Goal: Task Accomplishment & Management: Use online tool/utility

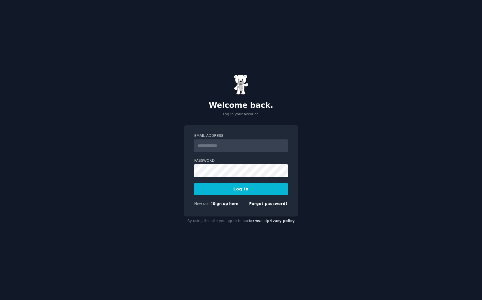
type input "**********"
click at [236, 191] on button "Log In" at bounding box center [240, 189] width 93 height 12
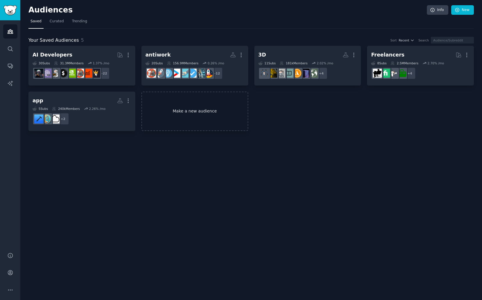
click at [188, 116] on link "Make a new audience" at bounding box center [194, 112] width 107 height 40
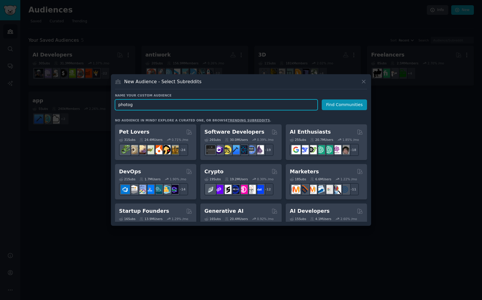
drag, startPoint x: 154, startPoint y: 107, endPoint x: 118, endPoint y: 105, distance: 37.0
click at [118, 105] on input "photog" at bounding box center [216, 105] width 203 height 11
type input "Reality Capture"
click at [330, 108] on button "Find Communities" at bounding box center [344, 105] width 45 height 11
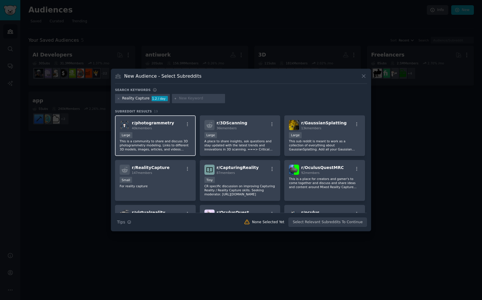
click at [168, 138] on div "Large" at bounding box center [155, 135] width 71 height 7
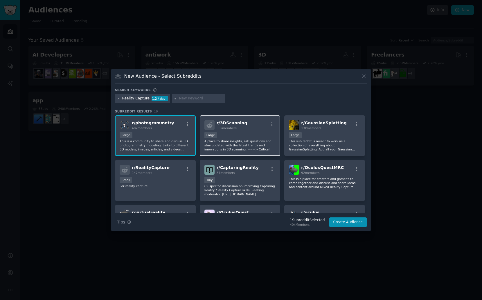
click at [228, 135] on div "10,000 - 100,000 members Large" at bounding box center [239, 135] width 71 height 7
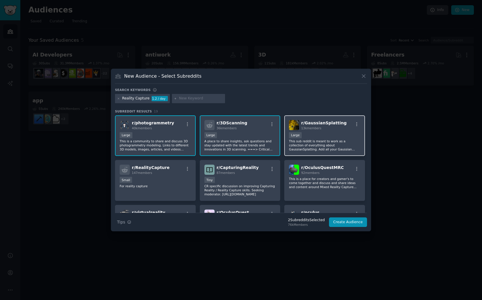
click at [315, 131] on div "r/ GaussianSplatting 13k members Large This sub reddit is meant to work as a co…" at bounding box center [324, 136] width 81 height 41
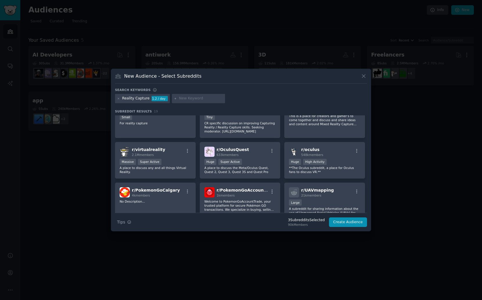
scroll to position [98, 0]
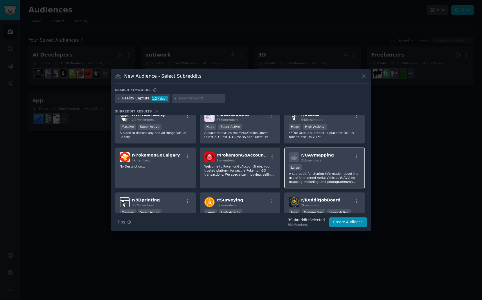
click at [318, 183] on p "A subreddit for sharing information about the use of Unmanned Aerial Vehicles (…" at bounding box center [324, 178] width 71 height 12
click at [257, 201] on div "r/ Surveying 57k members" at bounding box center [239, 202] width 71 height 10
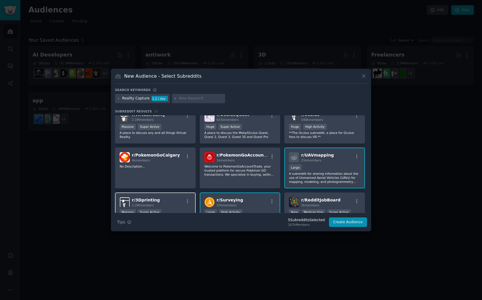
click at [165, 204] on div "r/ 3Dprinting 3.2M members" at bounding box center [155, 202] width 71 height 10
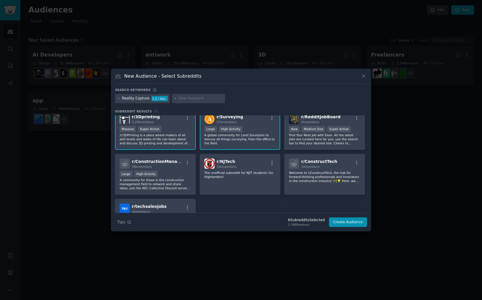
scroll to position [165, 0]
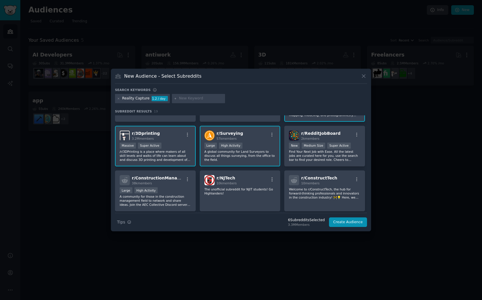
click at [193, 100] on input "text" at bounding box center [201, 98] width 44 height 5
type input "gis"
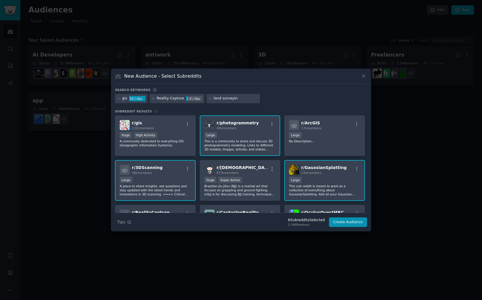
type input "land surveying"
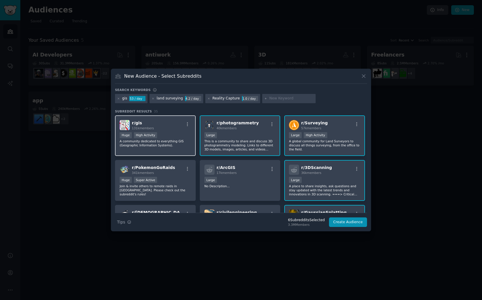
click at [164, 150] on div "r/ gis 131k members Huge High Activity A community dedicated to everything GIS …" at bounding box center [155, 136] width 81 height 41
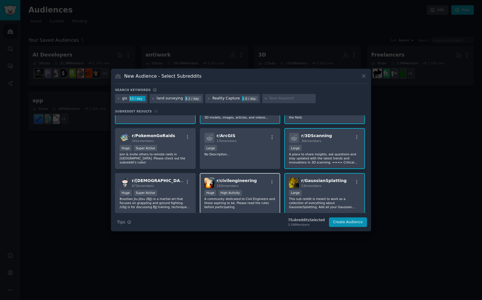
scroll to position [36, 0]
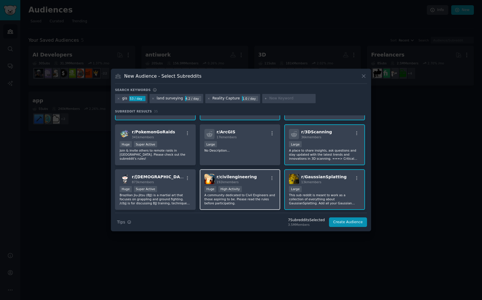
click at [244, 193] on p "A community dedicated to Civil Engineers and those aspiring to be. Please read …" at bounding box center [239, 199] width 71 height 12
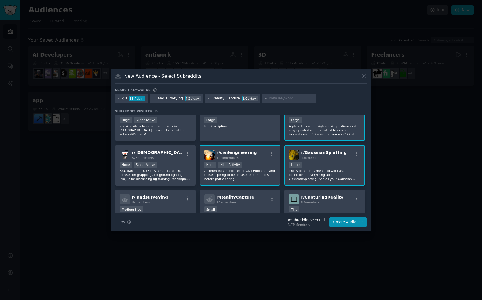
scroll to position [120, 0]
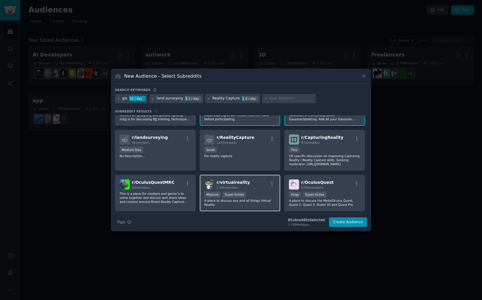
click at [249, 190] on div "r/ virtualreality 2.1M members Massive Super Active A place to discuss any and …" at bounding box center [240, 193] width 81 height 37
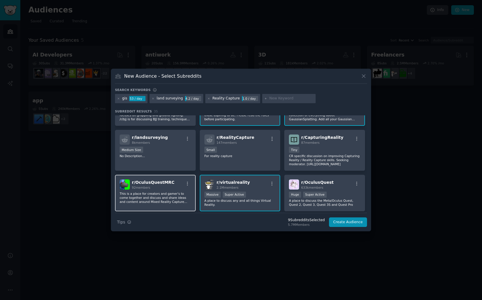
click at [167, 201] on p "This is a place for creators and gamer's to come together and discuss and share…" at bounding box center [155, 198] width 71 height 12
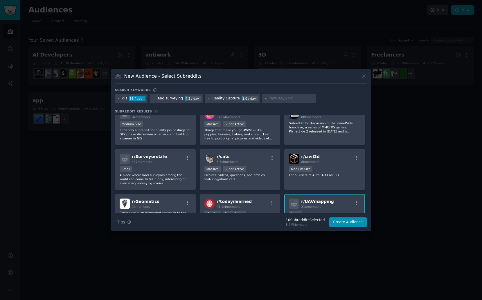
scroll to position [417, 0]
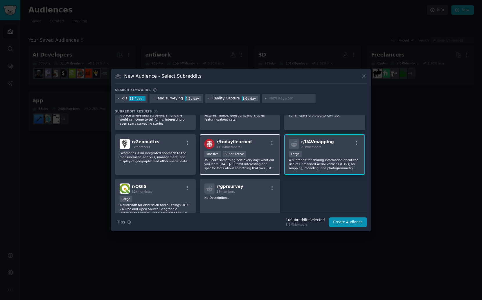
click at [220, 167] on p "You learn something new every day; what did you learn today? Submit interesting…" at bounding box center [239, 164] width 71 height 12
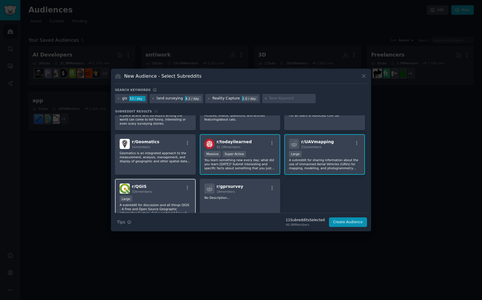
click at [173, 196] on div "Large" at bounding box center [155, 199] width 71 height 7
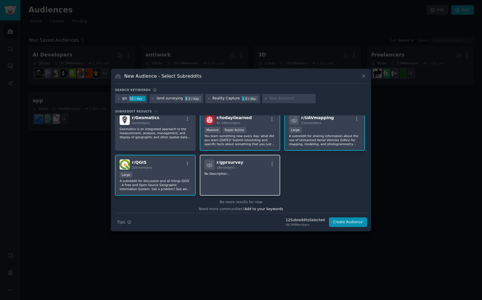
scroll to position [445, 0]
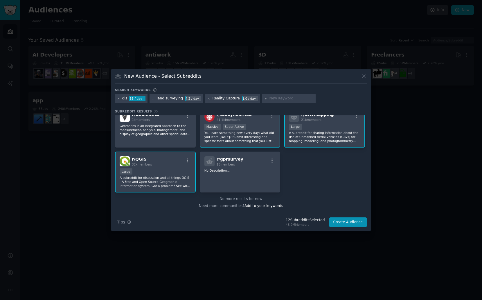
click at [279, 98] on input "text" at bounding box center [291, 98] width 44 height 5
type input "photogrammetry"
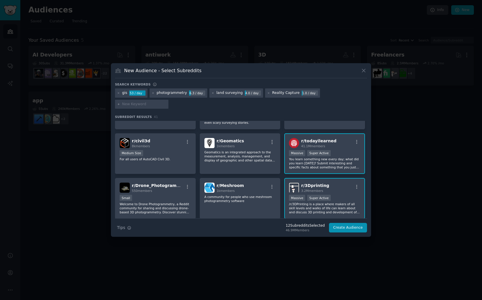
scroll to position [534, 0]
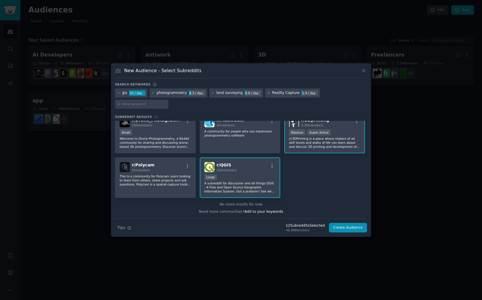
click at [267, 95] on icon at bounding box center [268, 93] width 3 height 3
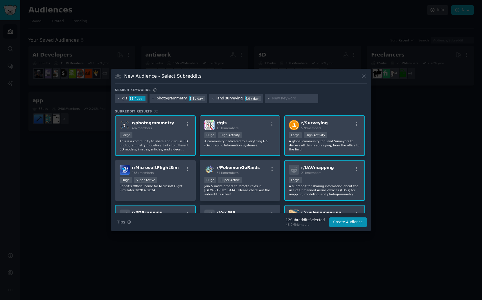
click at [277, 99] on input "text" at bounding box center [294, 98] width 44 height 5
type input "geospatial"
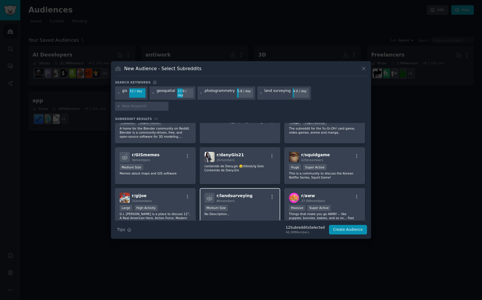
scroll to position [278, 0]
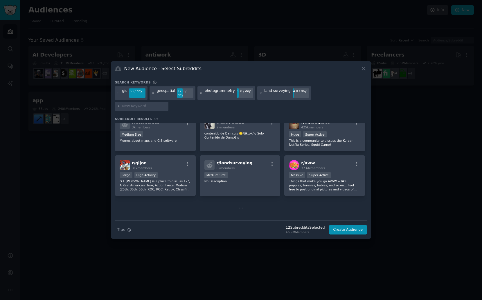
click at [240, 206] on icon at bounding box center [241, 208] width 4 height 4
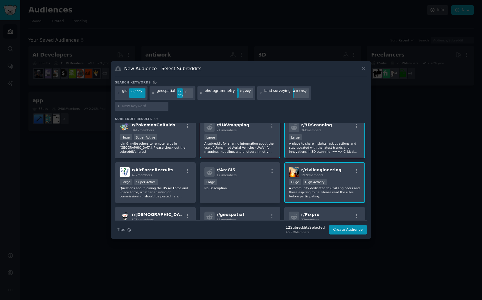
scroll to position [0, 0]
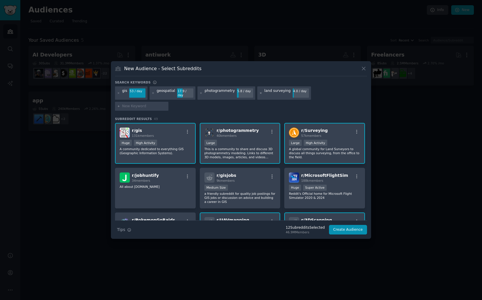
click at [260, 94] on icon at bounding box center [260, 92] width 1 height 1
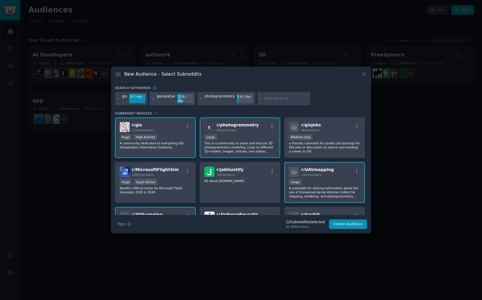
click at [266, 100] on input "text" at bounding box center [286, 98] width 44 height 5
type input "3d"
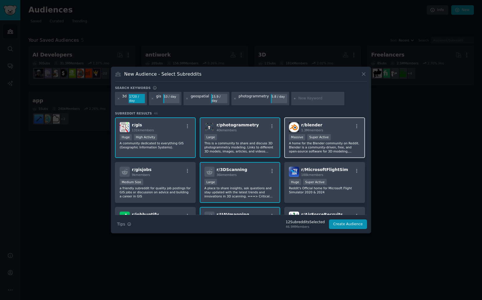
click at [308, 146] on p "A home for the Blender community on Reddit. Blender is a community-driven, free…" at bounding box center [324, 147] width 71 height 12
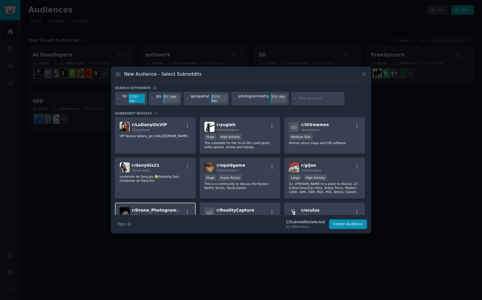
scroll to position [287, 0]
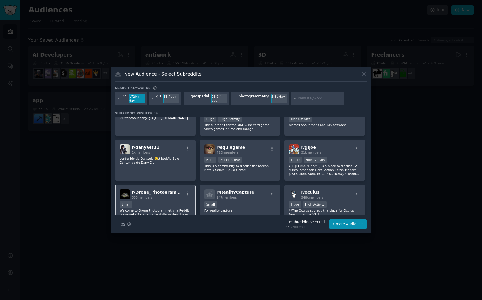
click at [172, 202] on div "Small" at bounding box center [155, 205] width 71 height 7
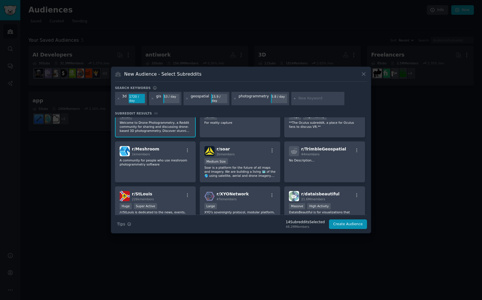
scroll to position [383, 0]
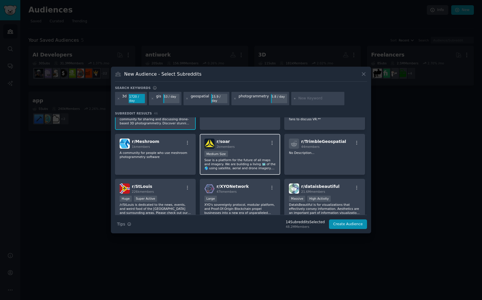
click at [220, 167] on p "Soar is a platform for the future of all maps and imagery. We are building a li…" at bounding box center [239, 164] width 71 height 12
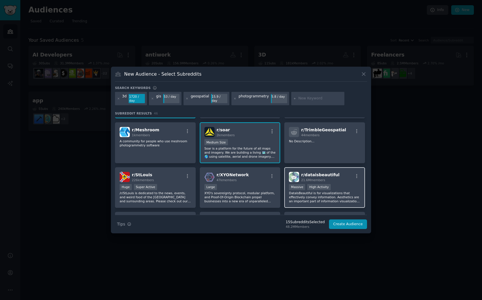
click at [302, 195] on p "DataIsBeautiful is for visualizations that effectively convey information. Aest…" at bounding box center [324, 197] width 71 height 12
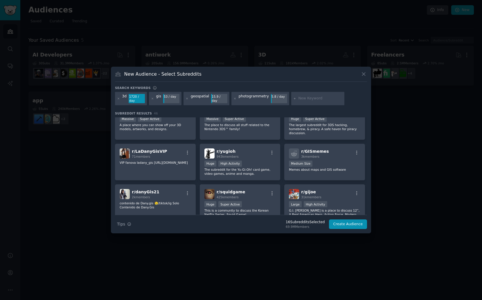
scroll to position [141, 0]
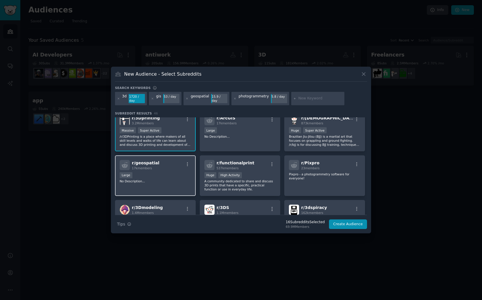
click at [175, 179] on p "No Description..." at bounding box center [155, 181] width 71 height 4
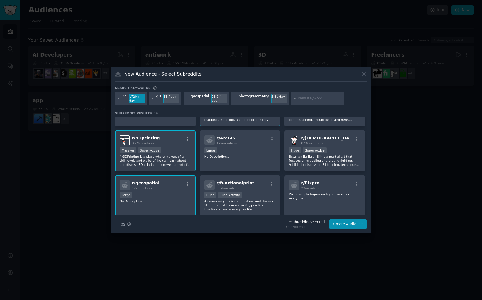
scroll to position [181, 0]
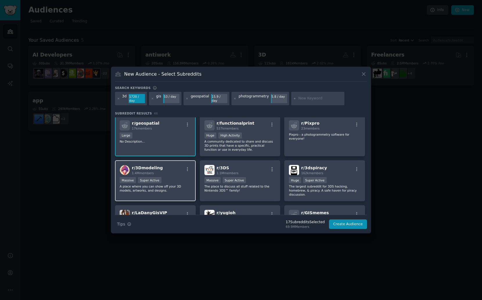
click at [156, 194] on div "r/ 3Dmodeling 1.4M members Massive Super Active A place where you can show off …" at bounding box center [155, 181] width 81 height 41
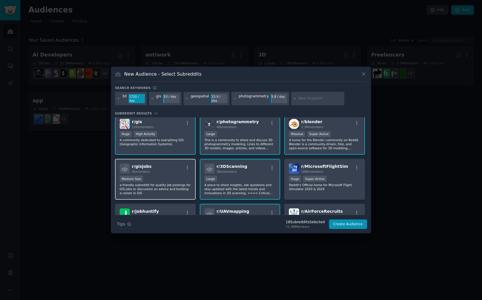
scroll to position [0, 0]
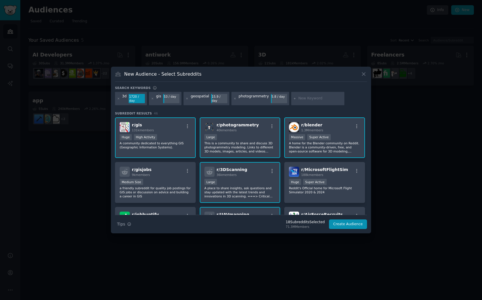
click at [312, 100] on input "text" at bounding box center [320, 98] width 44 height 5
type input "uav"
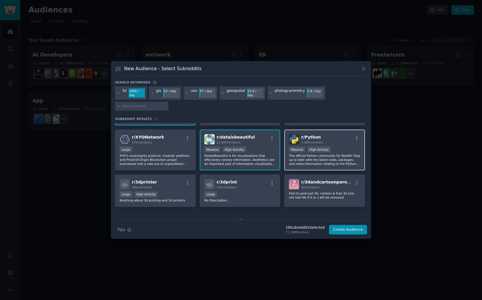
scroll to position [520, 0]
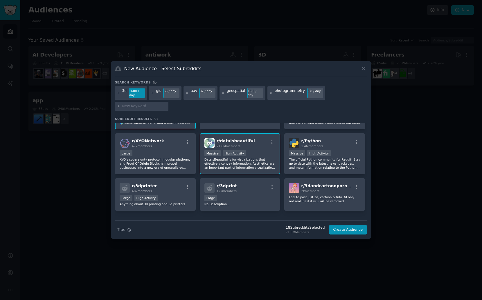
click at [150, 105] on input "text" at bounding box center [144, 106] width 44 height 5
type input "lidar"
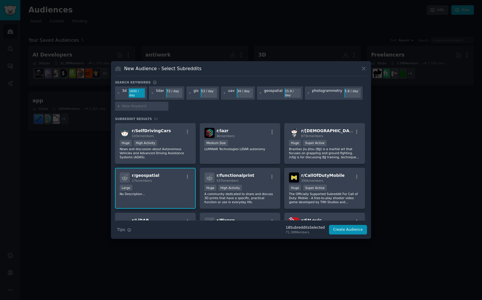
scroll to position [280, 0]
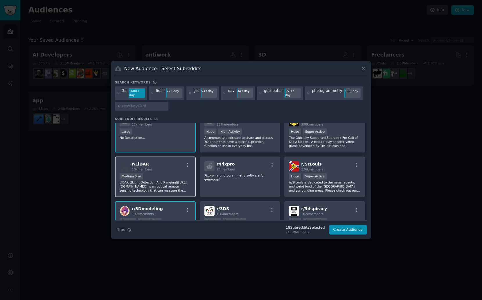
click at [172, 188] on p "LIDAR ([Light Detection And Ranging](http://en.wikipedia.org/wiki/LIDAR)) is an…" at bounding box center [155, 187] width 71 height 12
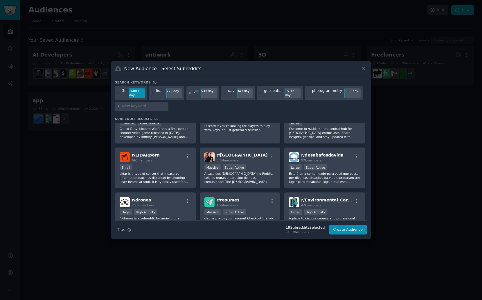
scroll to position [774, 0]
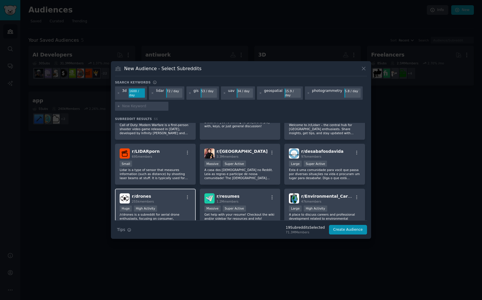
click at [190, 211] on div "Huge High Activity" at bounding box center [155, 209] width 71 height 7
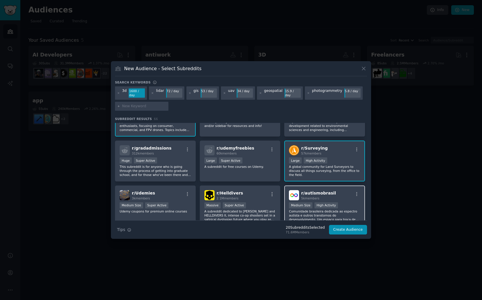
scroll to position [893, 0]
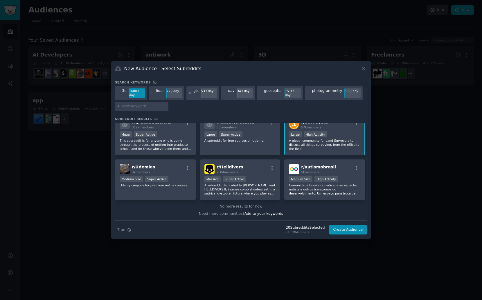
click at [140, 107] on input "text" at bounding box center [144, 106] width 44 height 5
type input "autonomous"
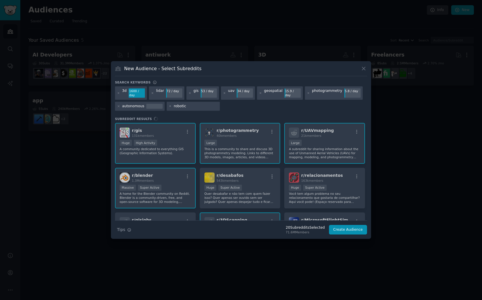
type input "robotics"
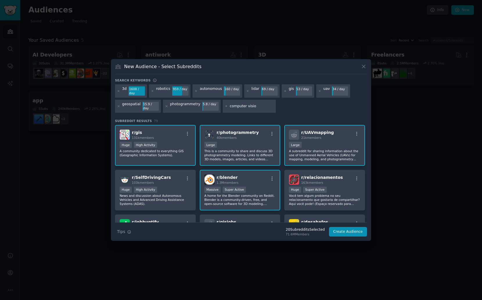
type input "computer vision"
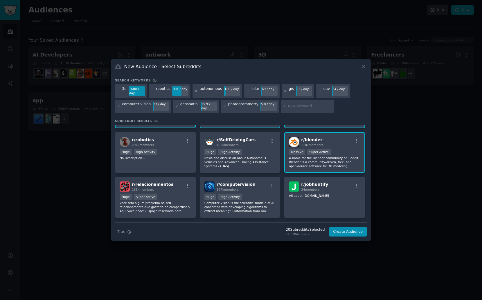
scroll to position [97, 0]
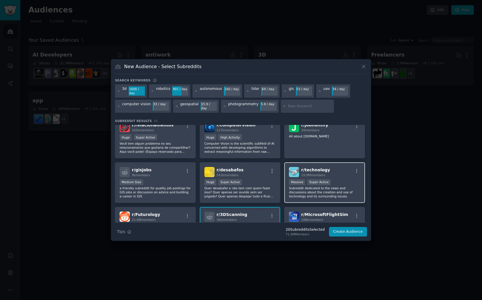
click at [331, 192] on p "Subreddit dedicated to the news and discussions about the creation and use of t…" at bounding box center [324, 192] width 71 height 12
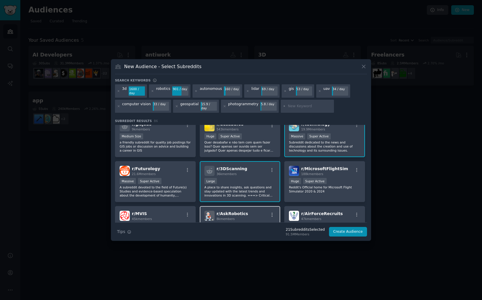
scroll to position [173, 0]
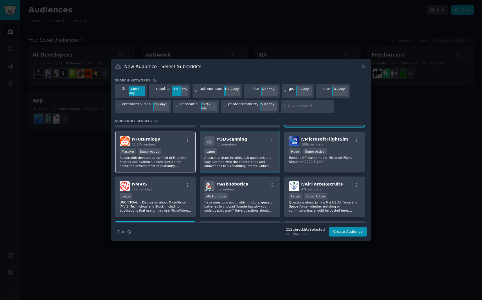
click at [171, 157] on p "A subreddit devoted to the field of Future(s) Studies and evidence-based specul…" at bounding box center [155, 162] width 71 height 12
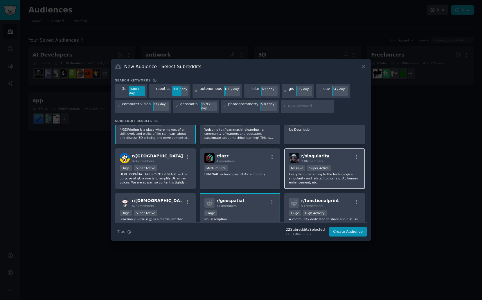
click at [320, 184] on div "r/ singularity 3.8M members Massive Super Active Everything pertaining to the t…" at bounding box center [324, 169] width 81 height 41
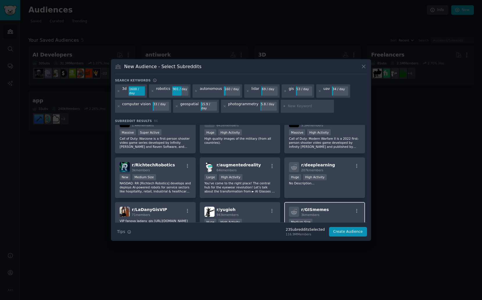
scroll to position [581, 0]
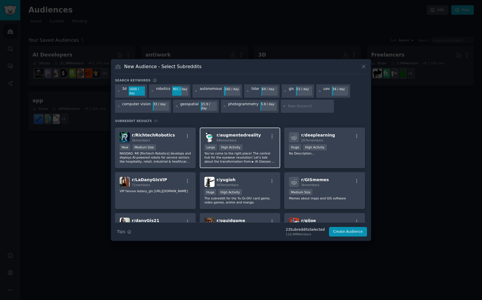
click at [255, 155] on p "You've come to the right place! The central hub for the eyewear revolution! Let…" at bounding box center [239, 158] width 71 height 12
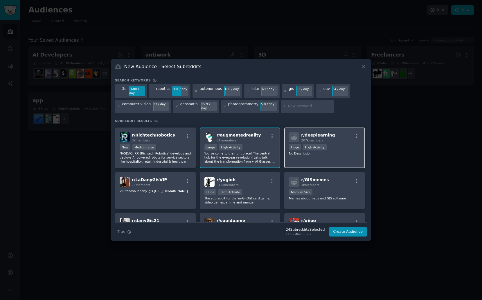
click at [309, 156] on div "r/ deeplearning 207k members Huge High Activity No Description..." at bounding box center [324, 148] width 81 height 41
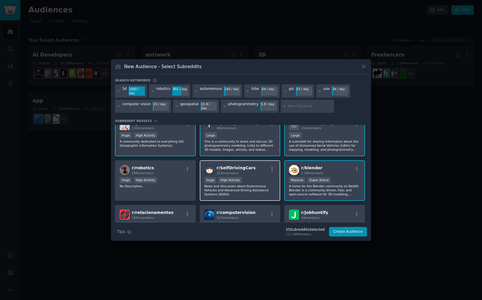
scroll to position [0, 0]
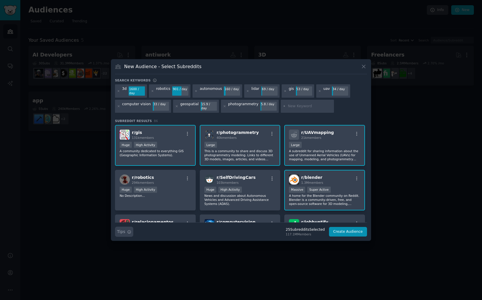
click at [126, 229] on button "Search Tips Tips" at bounding box center [124, 232] width 18 height 10
click at [350, 231] on button "Create Audience" at bounding box center [348, 232] width 38 height 10
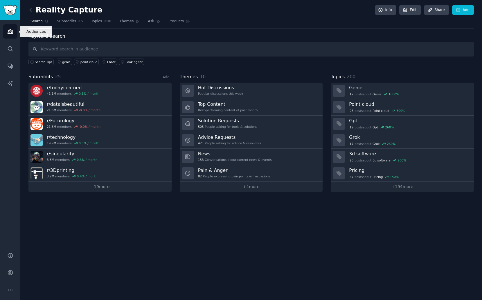
click at [11, 32] on icon "Sidebar" at bounding box center [10, 31] width 6 height 6
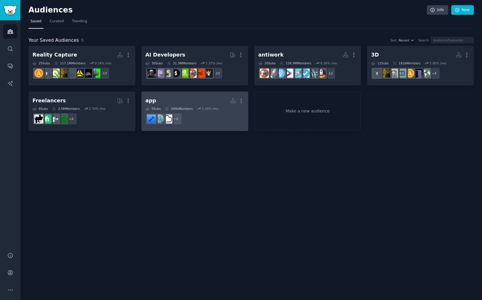
click at [206, 105] on h2 "app More" at bounding box center [194, 101] width 99 height 10
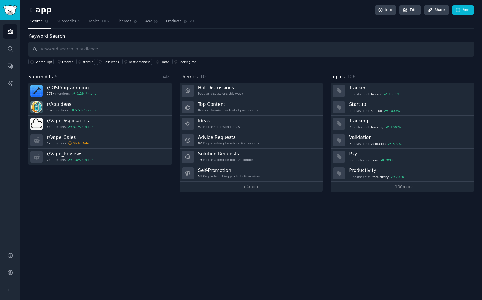
click at [33, 10] on link at bounding box center [31, 10] width 7 height 9
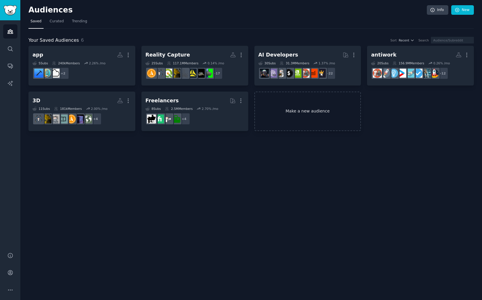
click at [307, 108] on link "Make a new audience" at bounding box center [307, 112] width 107 height 40
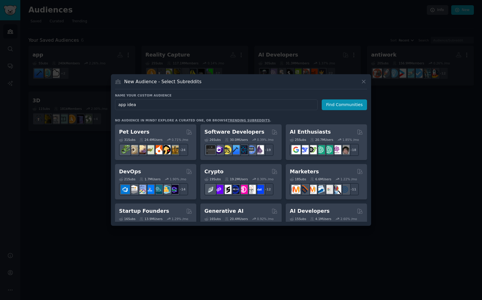
type input "app ideas"
click button "Find Communities" at bounding box center [344, 105] width 45 height 11
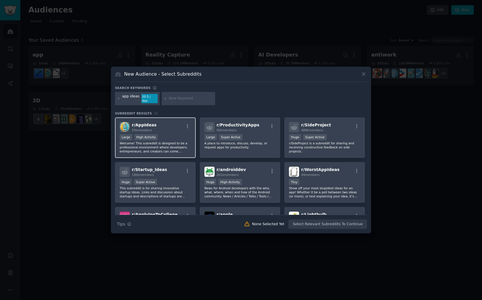
click at [167, 141] on p "Welcome! This subreddit is designed to be a professional environment where deve…" at bounding box center [155, 147] width 71 height 12
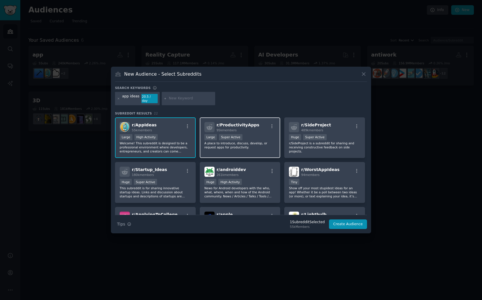
click at [244, 143] on p "A place to introduce, discuss, develop, or request apps for productivity." at bounding box center [239, 145] width 71 height 8
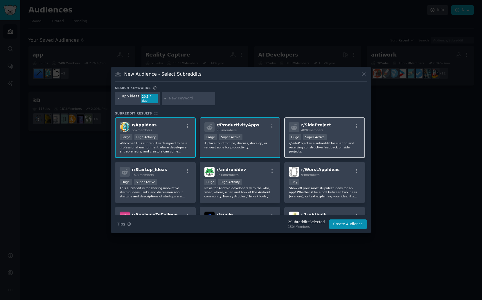
click at [335, 143] on p "r/SideProject is a subreddit for sharing and receiving constructive feedback on…" at bounding box center [324, 147] width 71 height 12
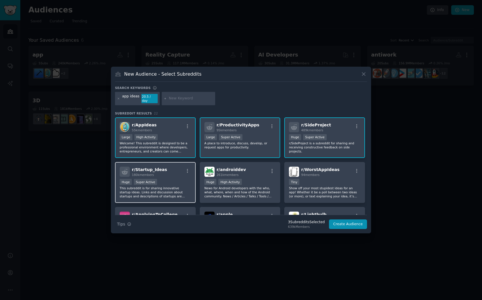
click at [176, 188] on p "This subreddit is for sharing innovative startup ideas. Links and discussion ab…" at bounding box center [155, 192] width 71 height 12
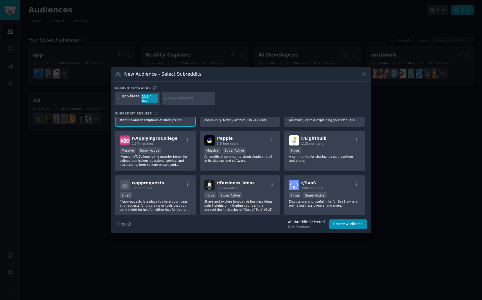
scroll to position [136, 0]
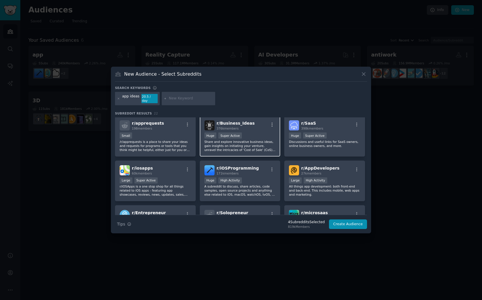
click at [254, 147] on p "Share and explore innovative business ideas, gain insights on initiating your v…" at bounding box center [239, 146] width 71 height 12
click at [299, 147] on div "r/ SaaS 398k members Huge Super Active Discussions and useful links for SaaS ow…" at bounding box center [324, 136] width 81 height 41
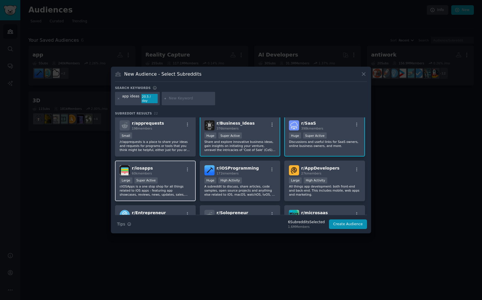
click at [142, 191] on p "r/iOSApps is a one stop shop for all things related to iOS apps - featuring app…" at bounding box center [155, 191] width 71 height 12
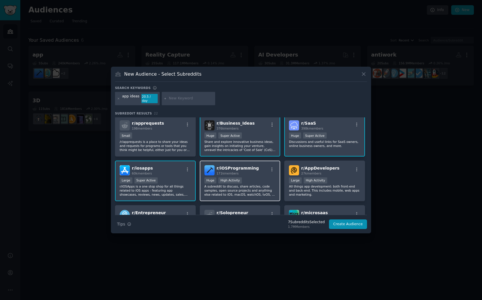
click at [221, 194] on p "A subreddit to discuss, share articles, code samples, open source projects and …" at bounding box center [239, 191] width 71 height 12
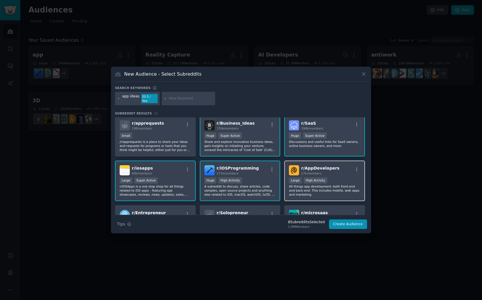
click at [302, 190] on p "All things app development: both front-end and back-end. This includes mobile, …" at bounding box center [324, 191] width 71 height 12
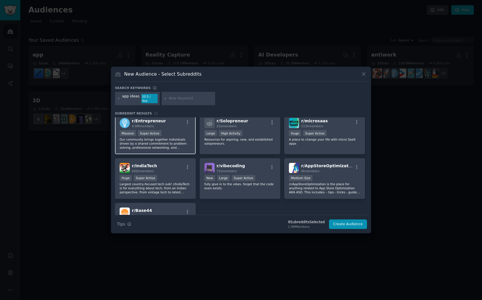
scroll to position [204, 0]
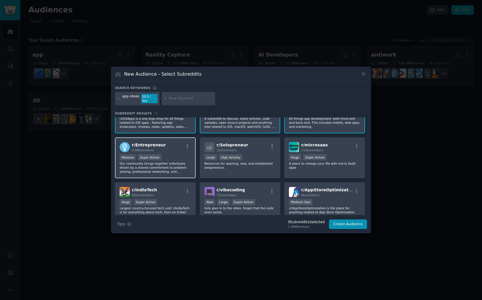
click at [183, 165] on p "Our community brings together individuals driven by a shared commitment to prob…" at bounding box center [155, 168] width 71 height 12
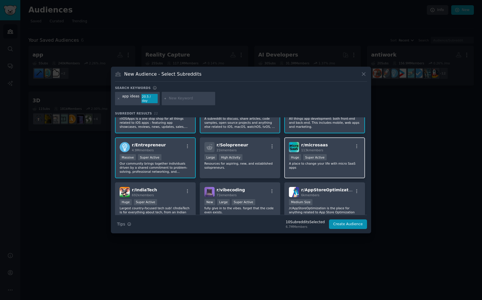
click at [310, 166] on p "A place to change your life with micro SaaS apps" at bounding box center [324, 166] width 71 height 8
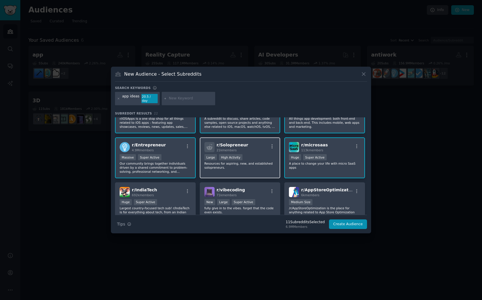
click at [264, 175] on div "r/ Solopreneur 21k members Large High Activity Resources for aspiring, new, and…" at bounding box center [240, 158] width 81 height 41
click at [259, 206] on p "fully give in to the vibes. forget that the code even exists." at bounding box center [239, 210] width 71 height 8
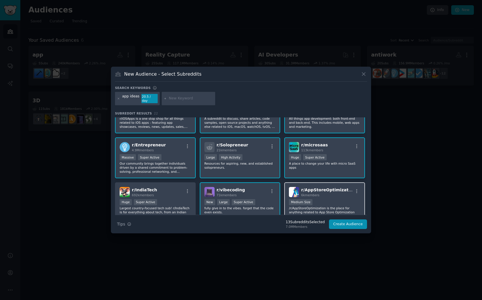
click at [325, 203] on div "Medium Size" at bounding box center [324, 202] width 71 height 7
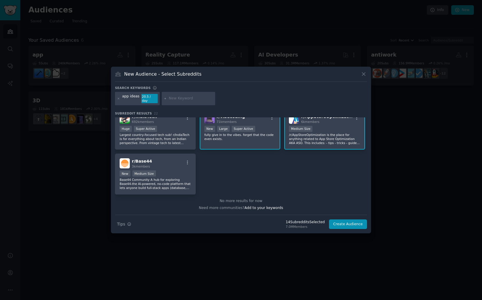
click at [185, 100] on input "text" at bounding box center [191, 98] width 44 height 5
type input "productivity"
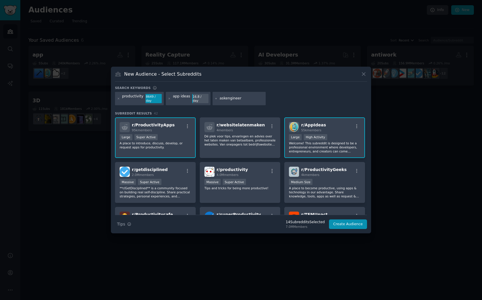
type input "askengineers"
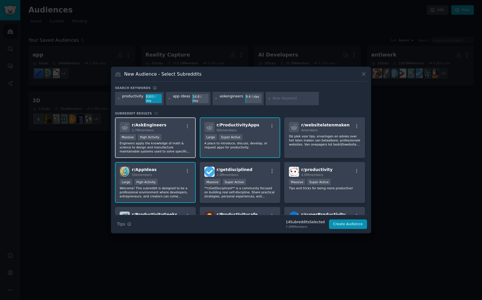
click at [178, 145] on p "Engineers apply the knowledge of math & science to design and manufacture maint…" at bounding box center [155, 147] width 71 height 12
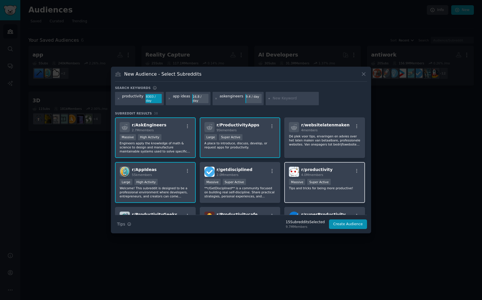
click at [287, 193] on div "r/ productivity 4.0M members Massive Super Active Tips and tricks for being mor…" at bounding box center [324, 182] width 81 height 41
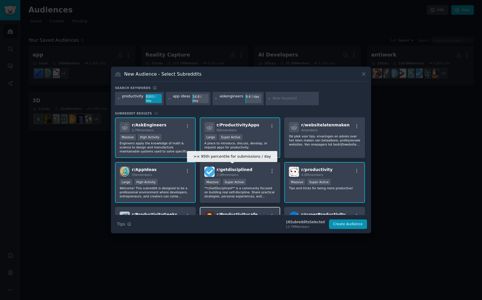
scroll to position [62, 0]
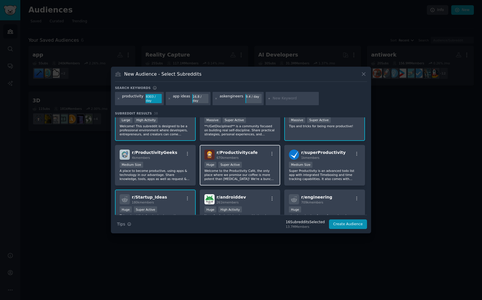
click at [257, 172] on p "Welcome to the Productivity Café, the only place where we promise our coffee is…" at bounding box center [239, 175] width 71 height 12
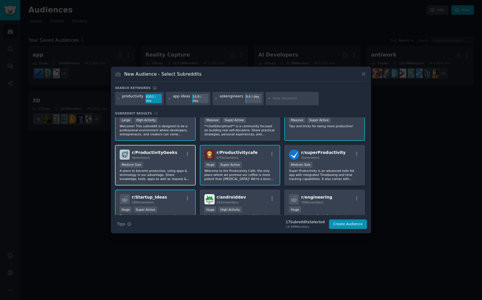
click at [181, 168] on div "Medium Size" at bounding box center [155, 165] width 71 height 7
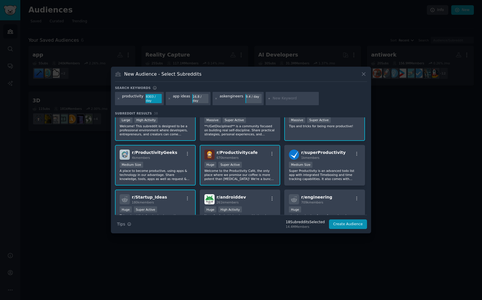
scroll to position [166, 0]
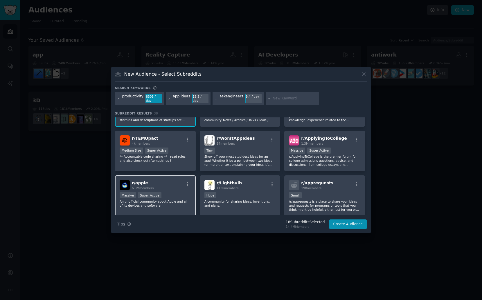
click at [177, 199] on div "Massive Super Active" at bounding box center [155, 195] width 71 height 7
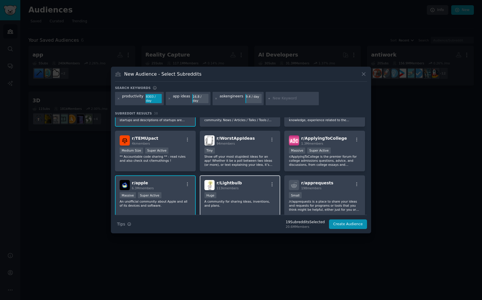
click at [235, 203] on p "A community for sharing ideas, inventions, and plans." at bounding box center [239, 204] width 71 height 8
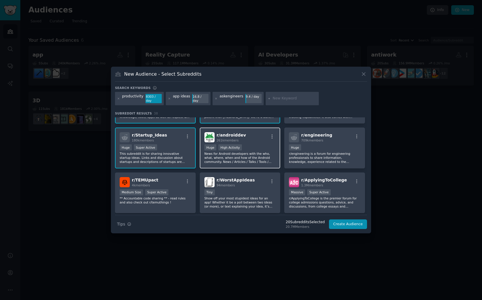
scroll to position [98, 0]
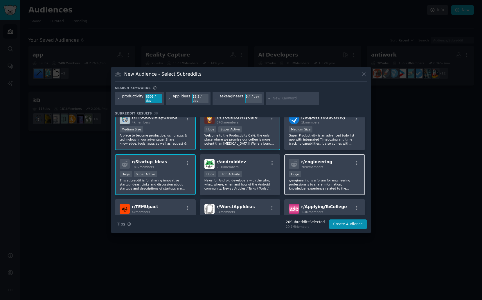
click at [310, 186] on p "r/engineering is a forum for engineering professionals to share information, kn…" at bounding box center [324, 185] width 71 height 12
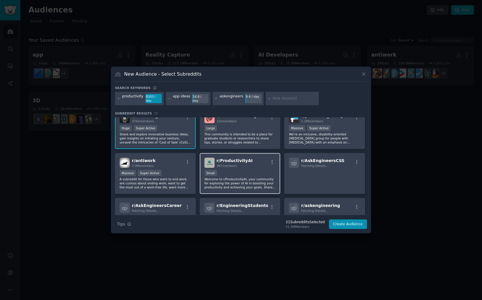
scroll to position [347, 0]
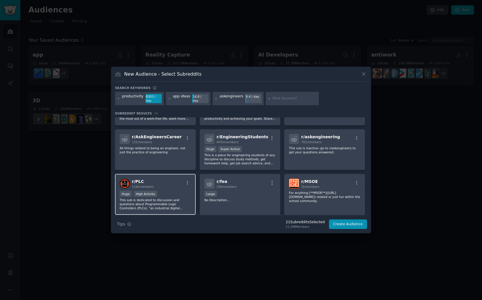
click at [168, 196] on div "Huge High Activity" at bounding box center [155, 194] width 71 height 7
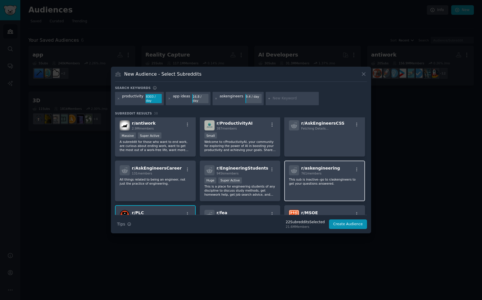
scroll to position [312, 0]
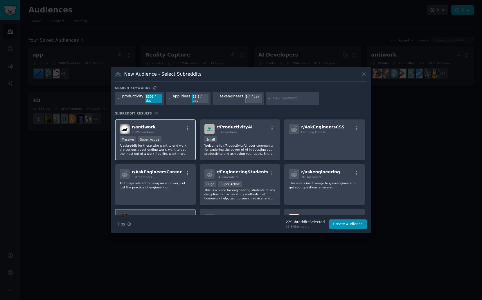
click at [174, 150] on p "A subreddit for those who want to end work, are curious about ending work, want…" at bounding box center [155, 150] width 71 height 12
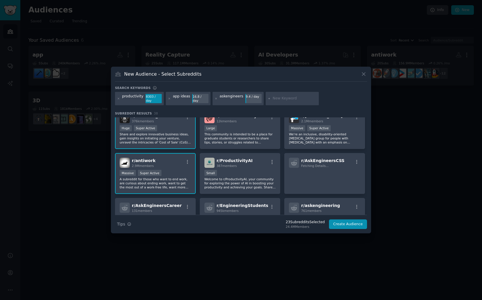
scroll to position [271, 0]
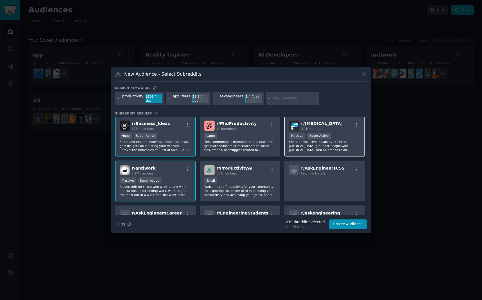
click at [306, 146] on p "We're an inclusive, disability-oriented peer support group for people with ADHD…" at bounding box center [324, 146] width 71 height 12
click at [253, 143] on p "This community is intended to be a place for graduate students or researchers t…" at bounding box center [239, 146] width 71 height 12
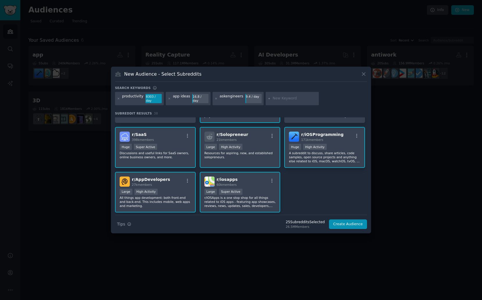
scroll to position [502, 0]
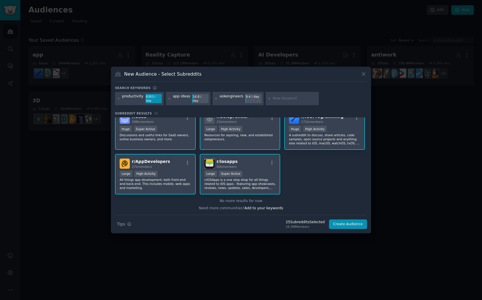
click at [275, 98] on input "text" at bounding box center [295, 98] width 44 height 5
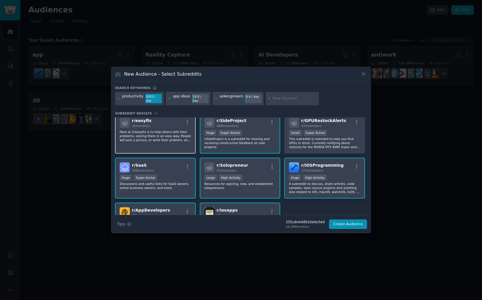
scroll to position [449, 0]
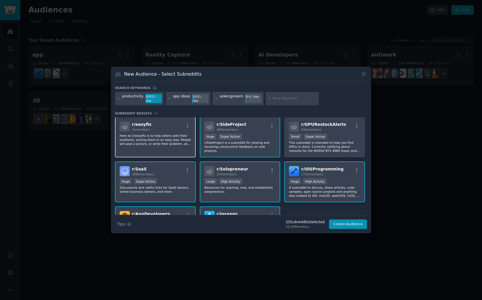
click at [162, 127] on div "r/ easyfix 3k members" at bounding box center [155, 127] width 71 height 10
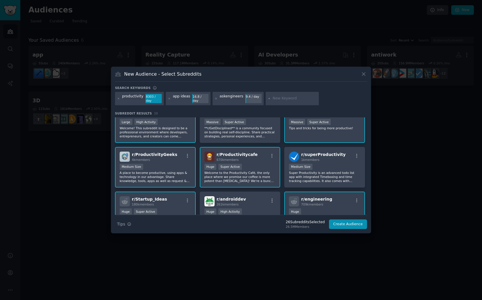
scroll to position [0, 0]
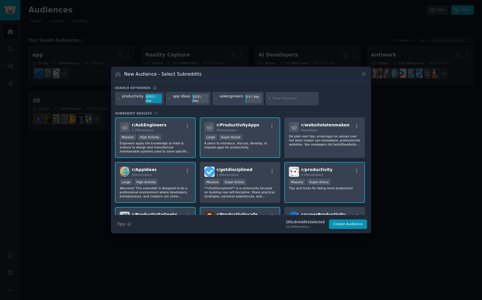
click at [284, 100] on input "text" at bounding box center [295, 98] width 44 height 5
type input "t"
type input "organization"
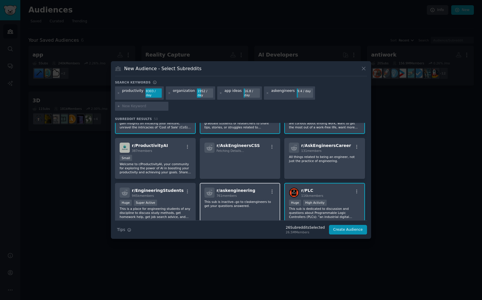
scroll to position [347, 0]
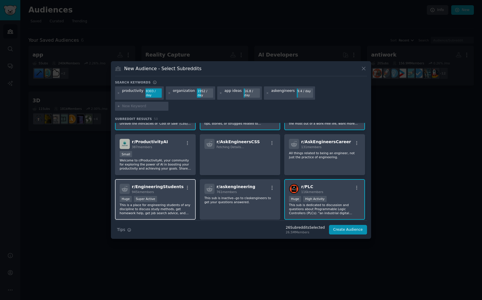
click at [173, 203] on p "This is a place for engineering students of any discipline to discuss study met…" at bounding box center [155, 209] width 71 height 12
click at [168, 95] on icon at bounding box center [169, 93] width 3 height 3
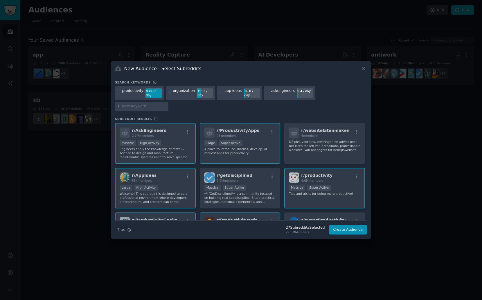
click at [166, 104] on input "text" at bounding box center [144, 106] width 44 height 5
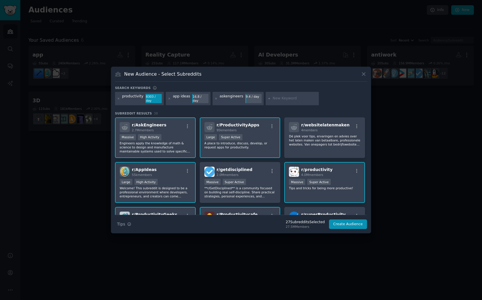
click at [297, 100] on input "text" at bounding box center [295, 98] width 44 height 5
type input "brainstorm"
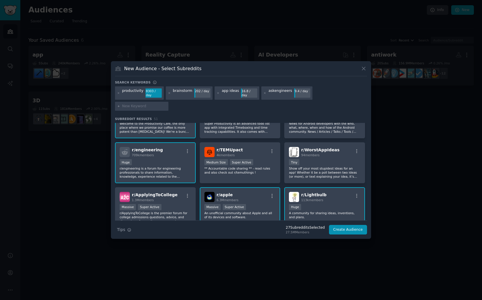
scroll to position [192, 0]
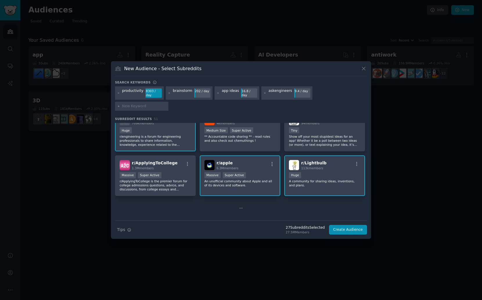
click at [241, 206] on icon at bounding box center [241, 208] width 4 height 4
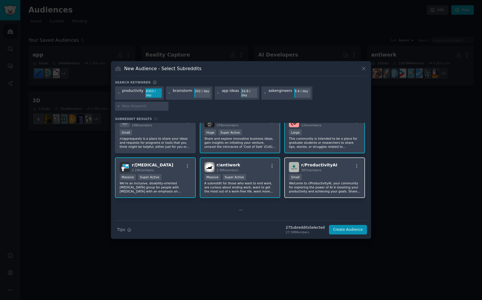
scroll to position [272, 0]
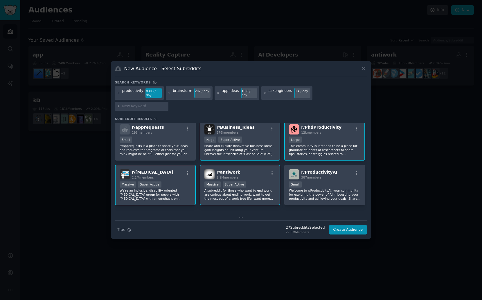
click at [241, 216] on icon at bounding box center [241, 218] width 4 height 4
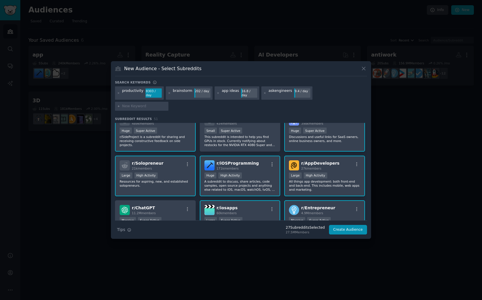
scroll to position [655, 0]
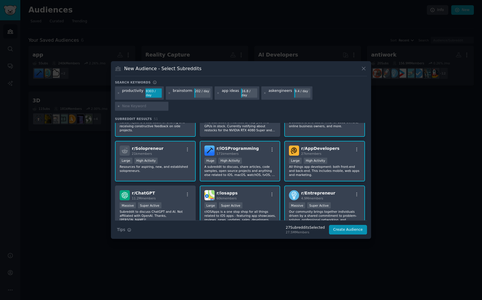
click at [259, 203] on div "Large Super Active" at bounding box center [239, 206] width 71 height 7
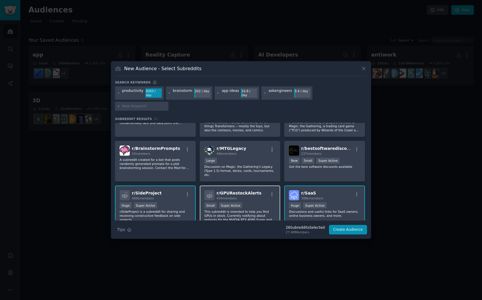
scroll to position [561, 0]
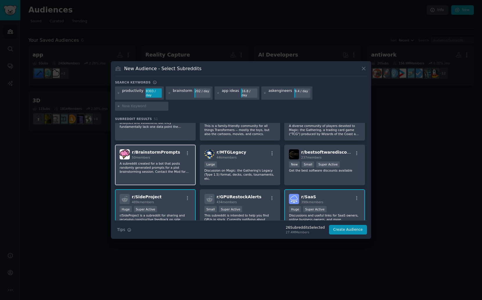
click at [182, 173] on div "r/ BrainstormPrompts 50 members A subreddit created for a bot that posts random…" at bounding box center [155, 165] width 81 height 41
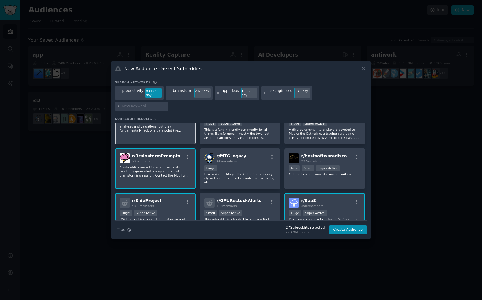
scroll to position [513, 0]
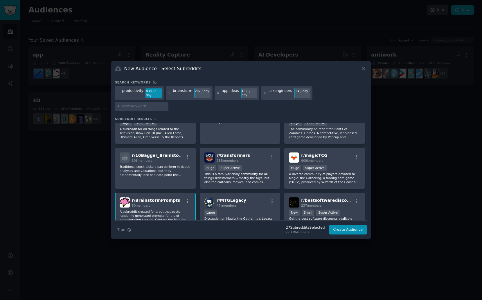
click at [179, 201] on div "r/ BrainstormPrompts 50 members" at bounding box center [155, 203] width 71 height 10
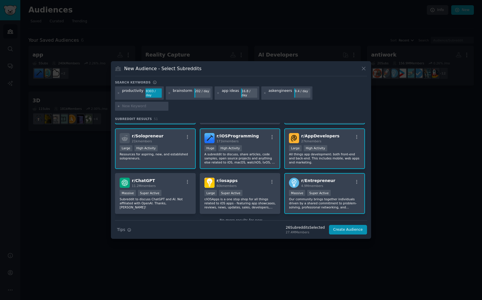
scroll to position [671, 0]
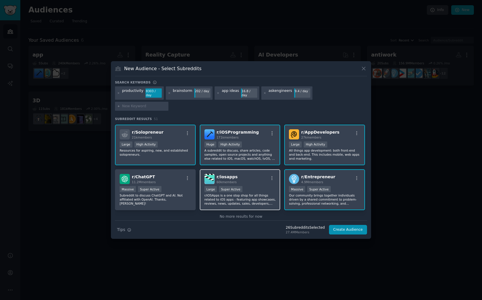
click at [257, 198] on p "r/iOSApps is a one stop shop for all things related to iOS apps - featuring app…" at bounding box center [239, 200] width 71 height 12
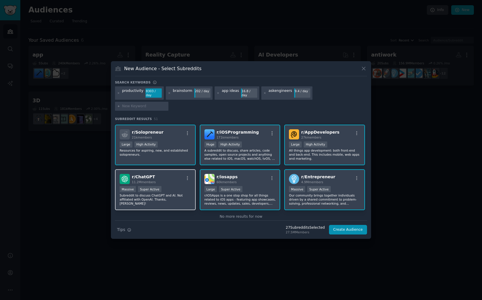
click at [181, 198] on div "r/ ChatGPT 11.2M members Massive Super Active Subreddit to discuss ChatGPT and …" at bounding box center [155, 190] width 81 height 41
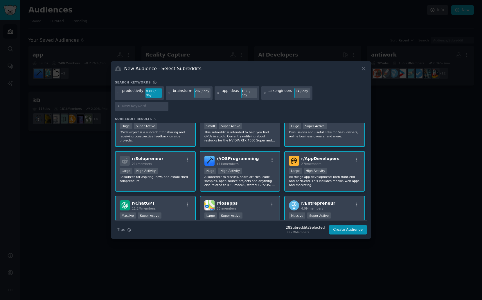
scroll to position [621, 0]
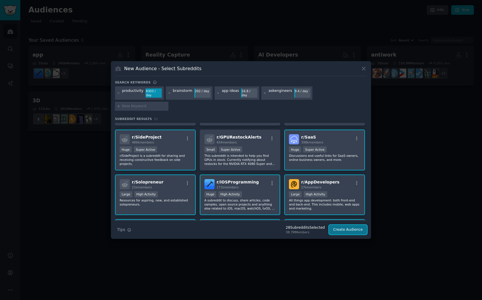
click at [353, 225] on button "Create Audience" at bounding box center [348, 230] width 38 height 10
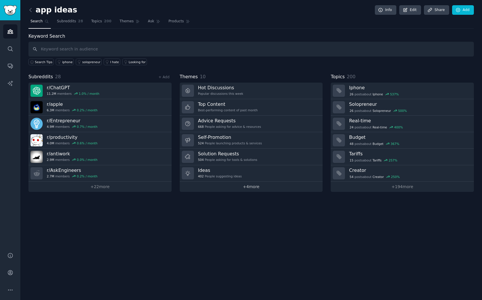
click at [270, 190] on link "+ 4 more" at bounding box center [251, 187] width 143 height 10
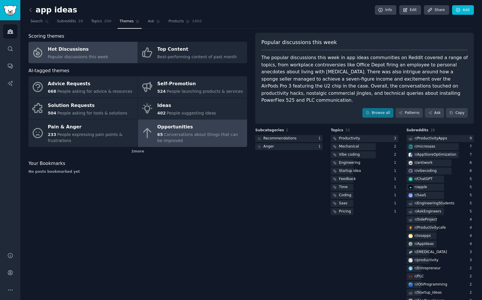
click at [179, 138] on div "65 Conversations about things that can be improved" at bounding box center [200, 138] width 87 height 12
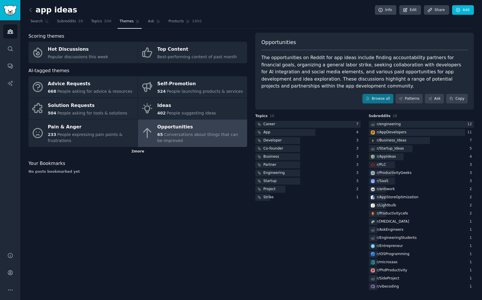
click at [141, 154] on div "2 more" at bounding box center [137, 151] width 219 height 9
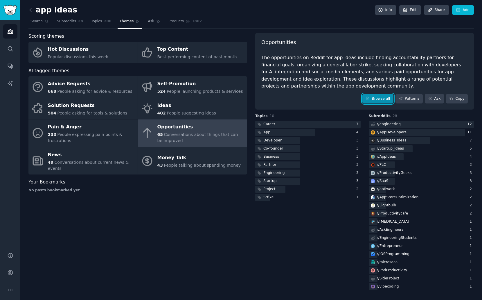
click at [381, 103] on link "Browse all" at bounding box center [377, 99] width 31 height 10
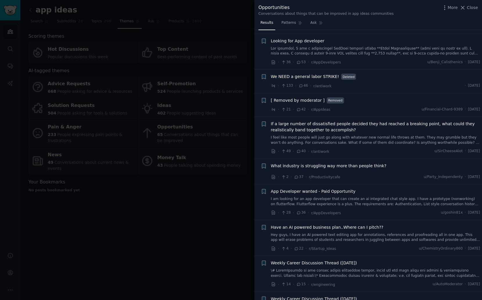
scroll to position [120, 0]
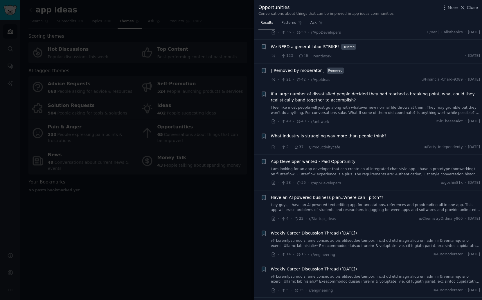
click at [367, 246] on link at bounding box center [375, 244] width 209 height 10
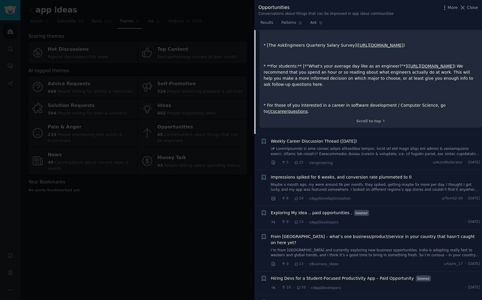
scroll to position [746, 0]
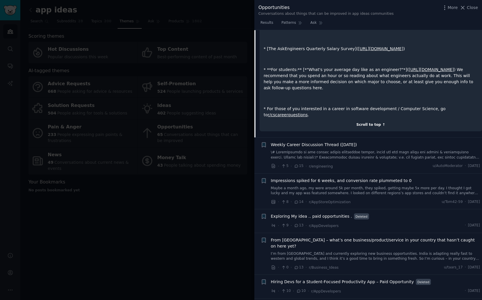
click at [361, 128] on div "Scroll to top ↑" at bounding box center [371, 124] width 214 height 5
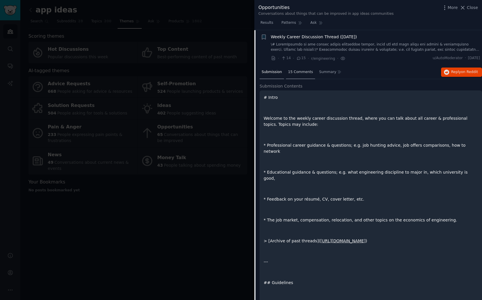
click at [300, 74] on span "15 Comments" at bounding box center [300, 72] width 25 height 5
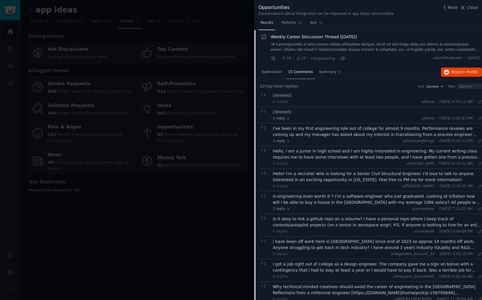
click at [272, 23] on span "Results" at bounding box center [266, 22] width 13 height 5
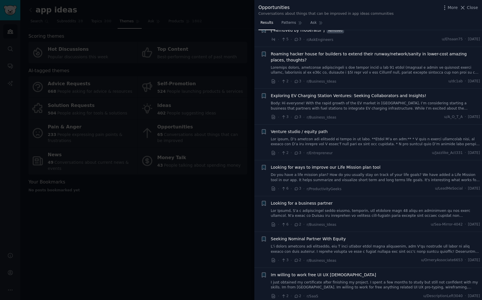
scroll to position [1121, 0]
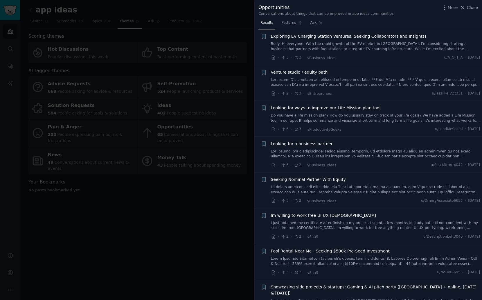
click at [338, 257] on link at bounding box center [375, 262] width 209 height 10
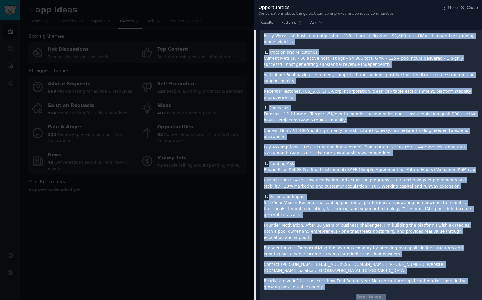
scroll to position [1804, 0]
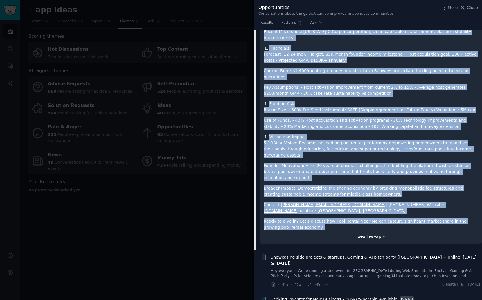
drag, startPoint x: 264, startPoint y: 94, endPoint x: 324, endPoint y: 188, distance: 111.0
copy div "Pitch Seeking Investment (please don’t delete, not advertising) Founder Backgro…"
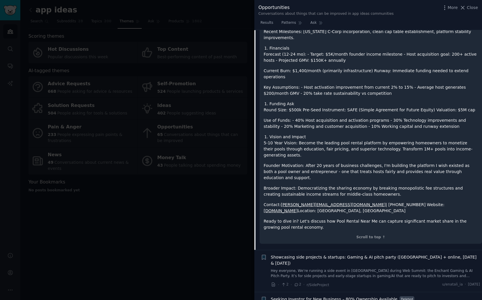
click at [327, 269] on link "Hey everyone, We’re running a side event in Lisbon during Web Summit: the Encha…" at bounding box center [375, 274] width 209 height 10
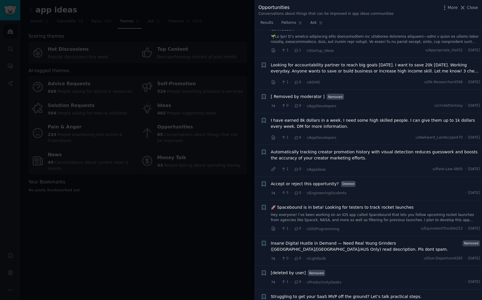
scroll to position [1892, 0]
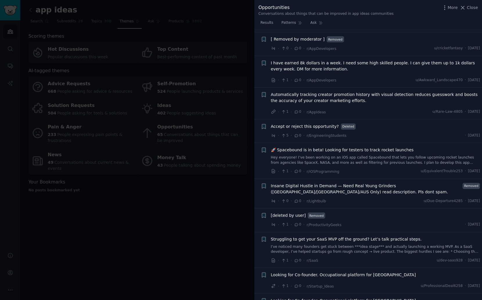
click at [217, 202] on div at bounding box center [241, 150] width 482 height 300
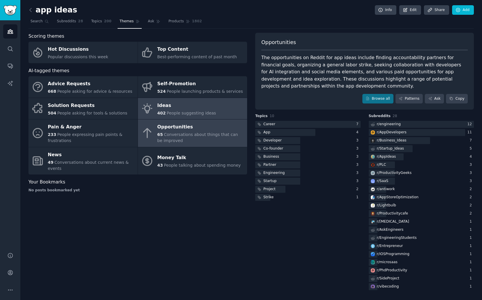
click at [174, 110] on div "402 People suggesting ideas" at bounding box center [186, 113] width 59 height 6
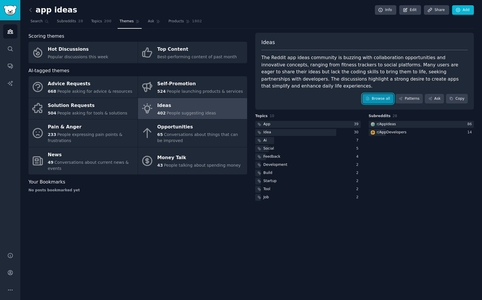
click at [379, 99] on link "Browse all" at bounding box center [377, 99] width 31 height 10
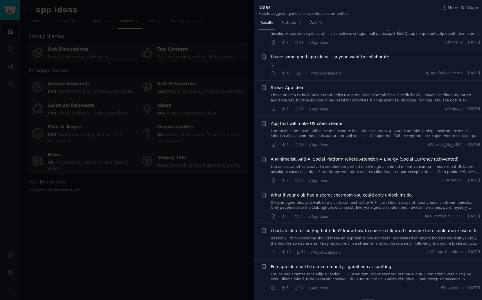
scroll to position [331, 0]
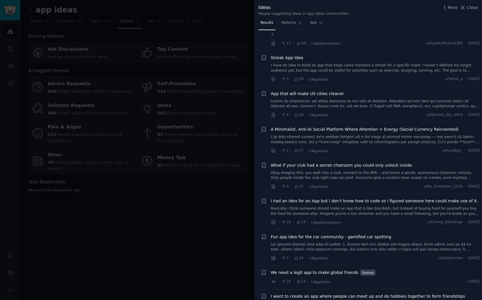
click at [402, 246] on link at bounding box center [375, 247] width 209 height 10
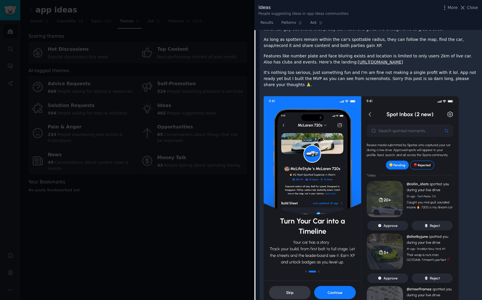
scroll to position [707, 0]
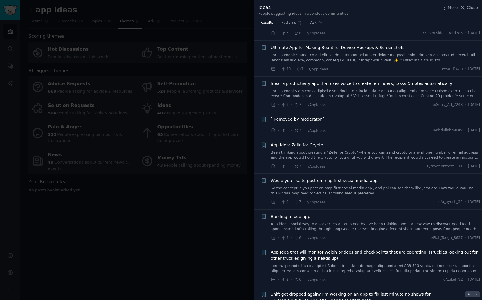
scroll to position [1068, 0]
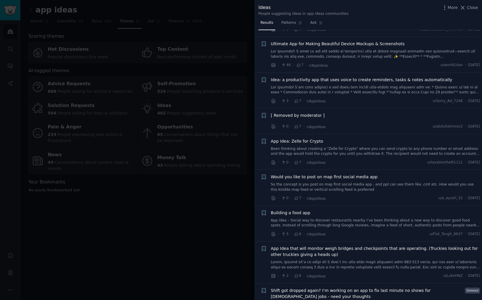
click at [356, 273] on div "· 2 · 6 · r/AppIdeas u/LukeHNZ · Tue 9/2/2025" at bounding box center [375, 276] width 209 height 6
click at [348, 266] on link at bounding box center [375, 265] width 209 height 10
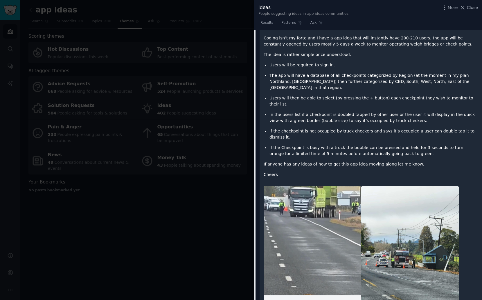
scroll to position [1326, 0]
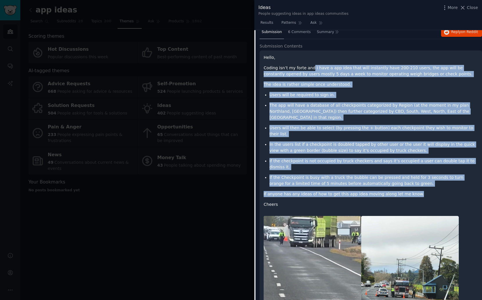
drag, startPoint x: 414, startPoint y: 183, endPoint x: 311, endPoint y: 69, distance: 153.7
click at [311, 69] on div "Hello, Coding isn’t my forte and I have a app idea that will instantly have 200…" at bounding box center [371, 131] width 214 height 153
copy div "I have a app idea that will instantly have 200-210 users, the app will be const…"
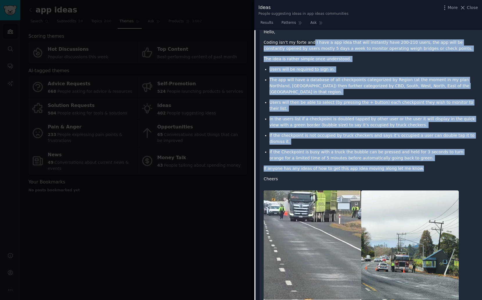
scroll to position [1411, 0]
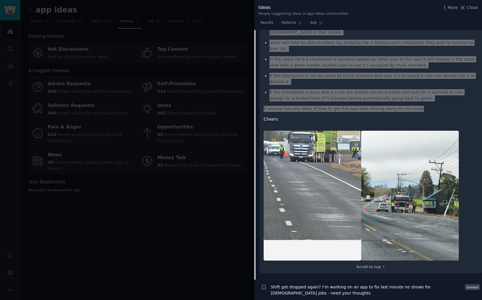
drag, startPoint x: 383, startPoint y: 179, endPoint x: 32, endPoint y: 34, distance: 379.7
